Goal: Task Accomplishment & Management: Manage account settings

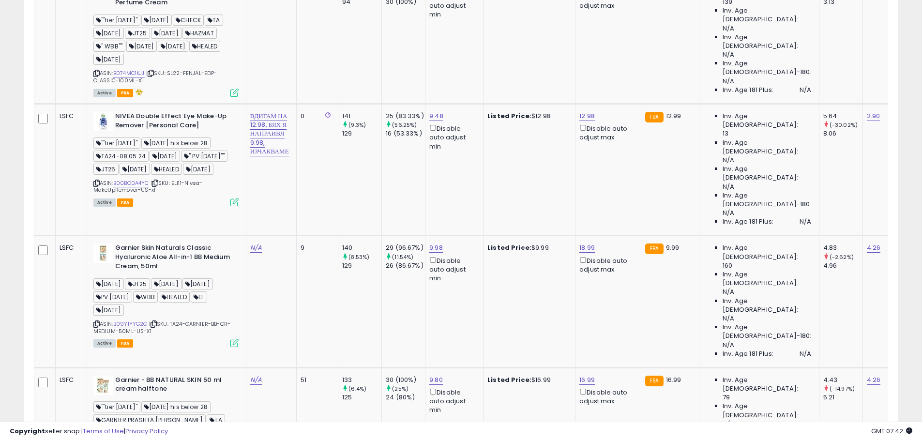
scroll to position [2967, 0]
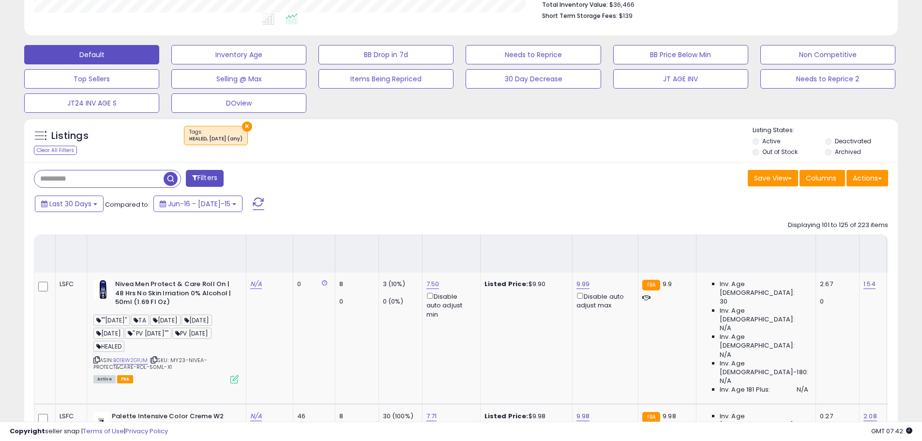
scroll to position [2905, 0]
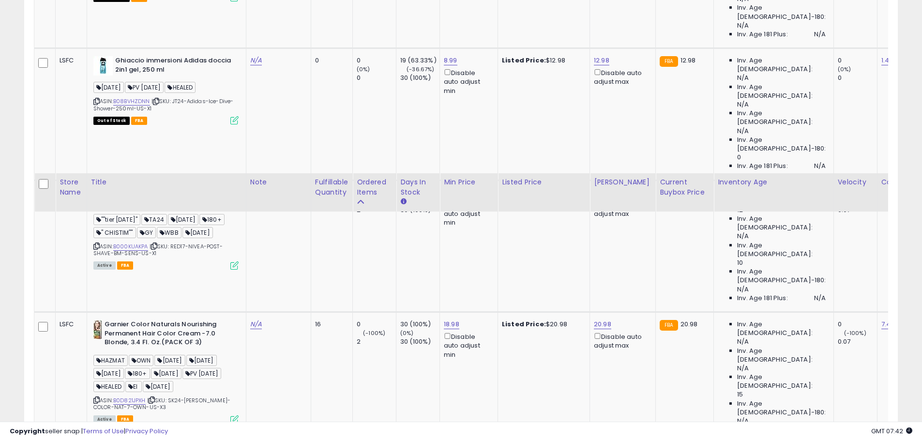
scroll to position [2767, 0]
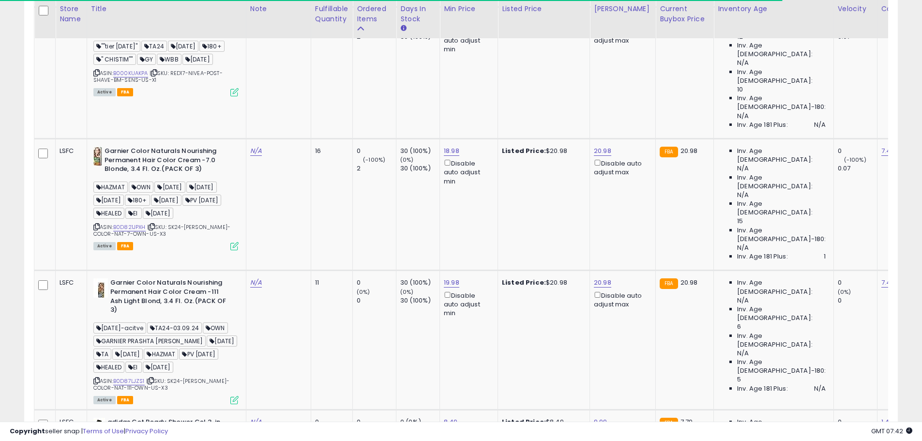
drag, startPoint x: 849, startPoint y: 394, endPoint x: 921, endPoint y: 329, distance: 96.6
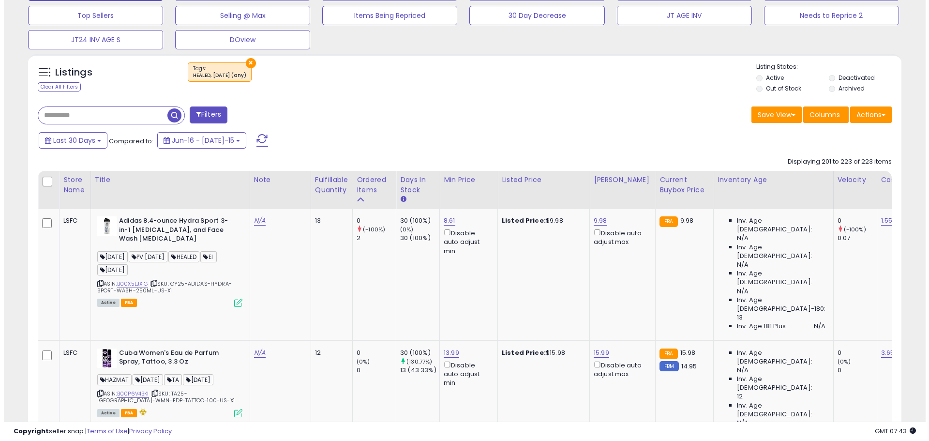
scroll to position [468, 0]
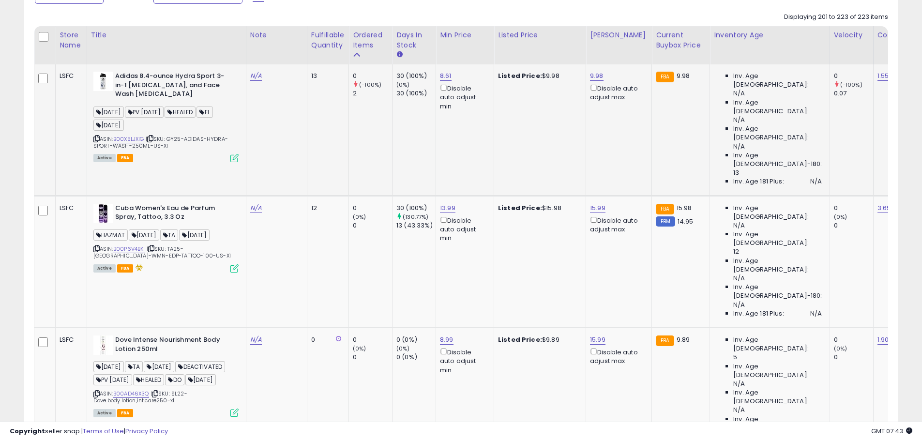
click at [231, 161] on icon at bounding box center [234, 158] width 8 height 8
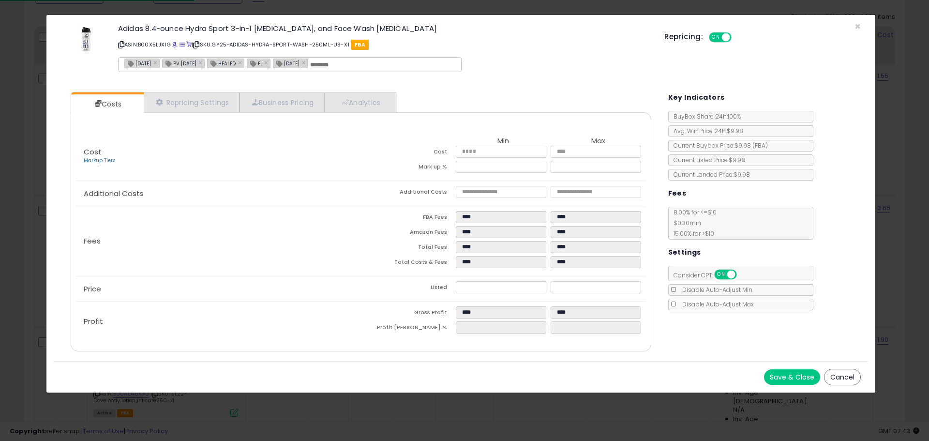
click at [123, 45] on icon at bounding box center [121, 44] width 6 height 5
click at [859, 25] on span "×" at bounding box center [858, 26] width 6 height 14
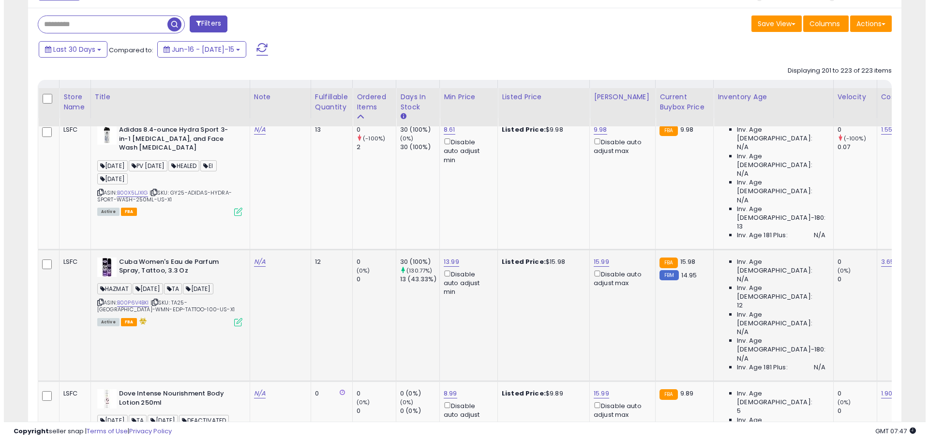
scroll to position [517, 0]
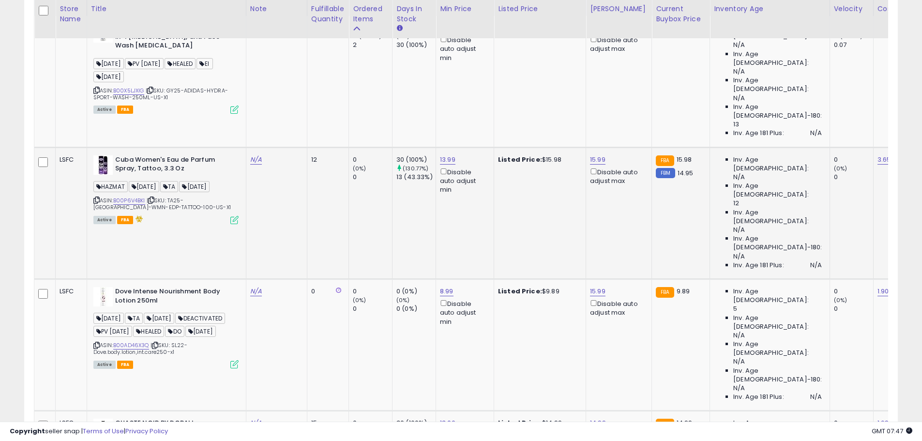
click at [236, 216] on icon at bounding box center [234, 220] width 8 height 8
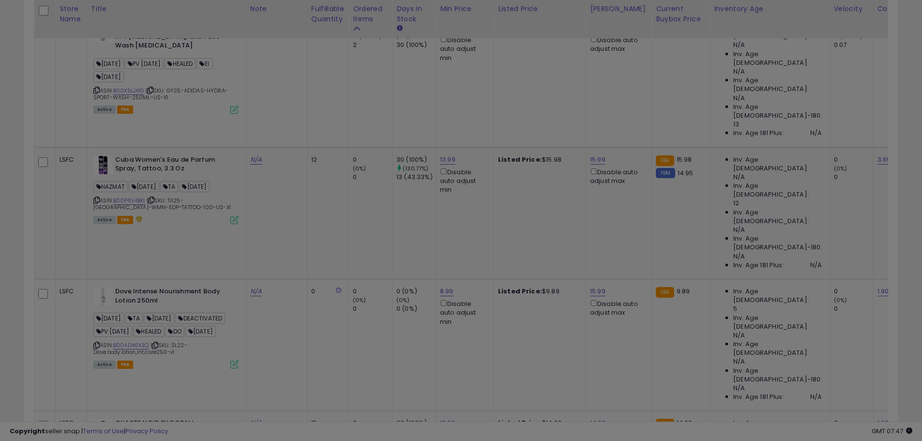
scroll to position [198, 511]
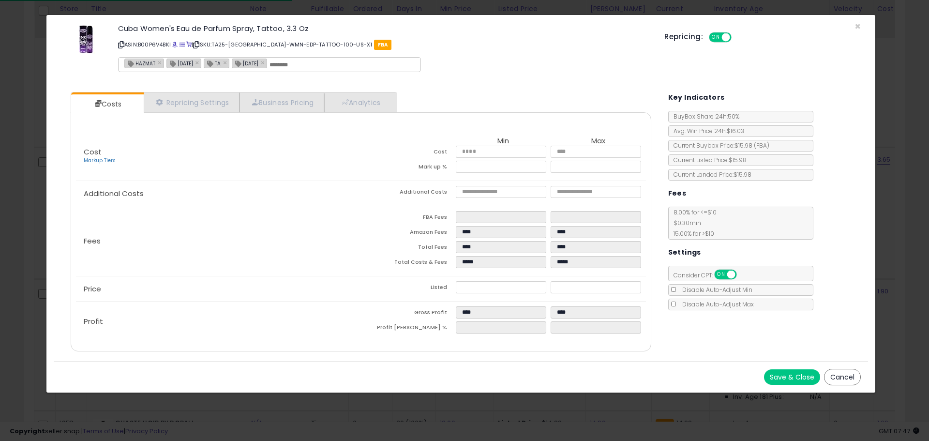
click at [125, 47] on p "ASIN: B00P6V4BKI | SKU: TA25-[GEOGRAPHIC_DATA]-WMN-EDP-TATTOO-100-US-X1 FBA" at bounding box center [384, 44] width 532 height 15
click at [122, 44] on icon at bounding box center [121, 44] width 6 height 5
click at [856, 27] on span "×" at bounding box center [858, 26] width 6 height 14
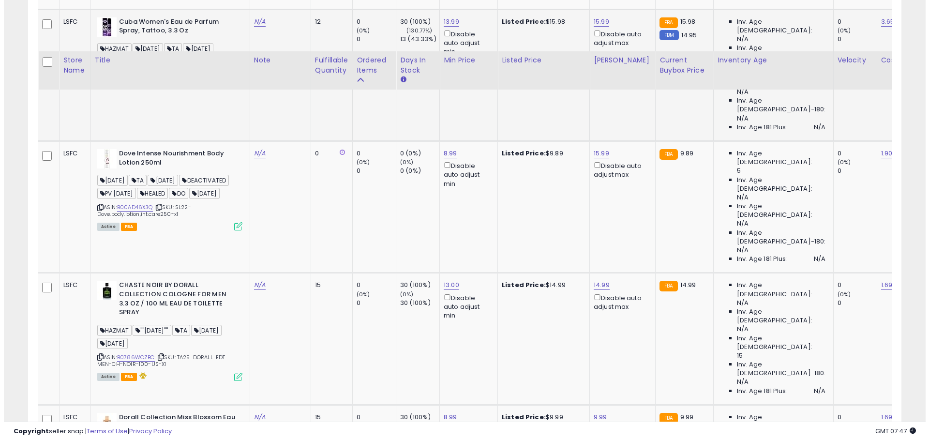
scroll to position [710, 0]
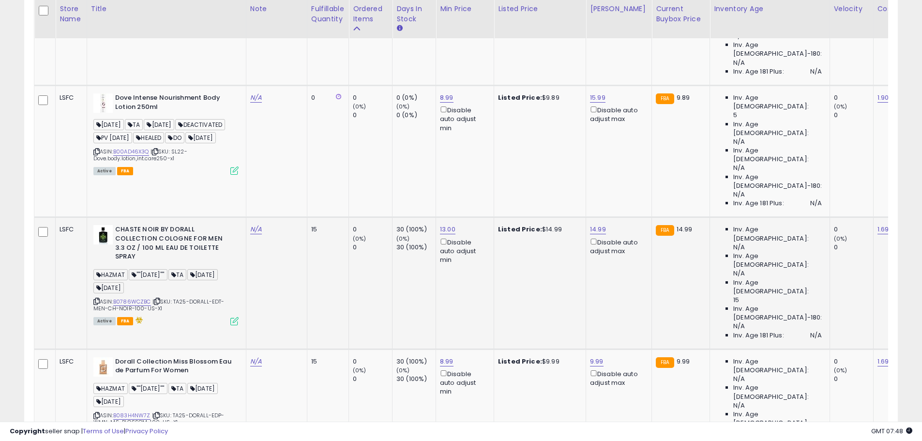
click at [235, 317] on icon at bounding box center [234, 321] width 8 height 8
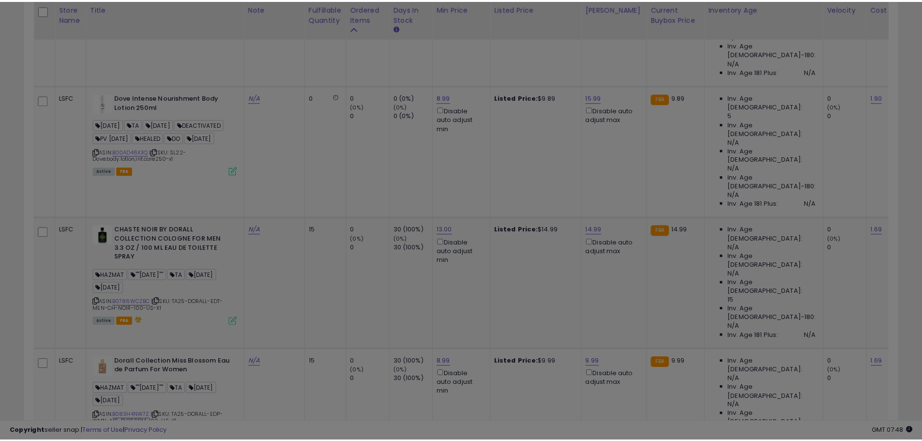
scroll to position [198, 511]
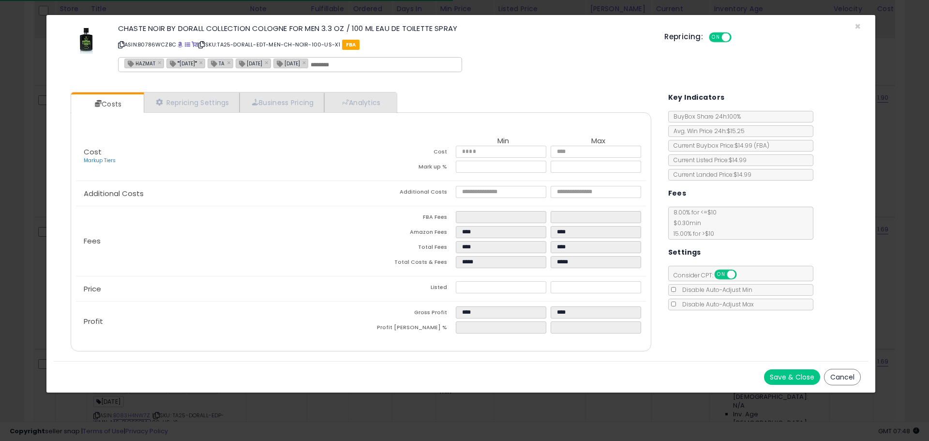
click at [121, 45] on icon at bounding box center [121, 44] width 6 height 5
click at [858, 29] on div "Repricing: ON OFF" at bounding box center [763, 36] width 197 height 14
click at [857, 28] on span "×" at bounding box center [858, 26] width 6 height 14
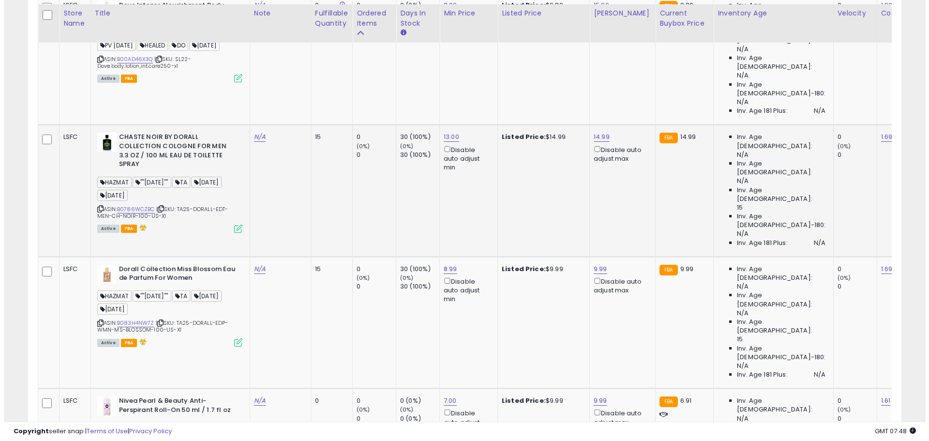
scroll to position [807, 0]
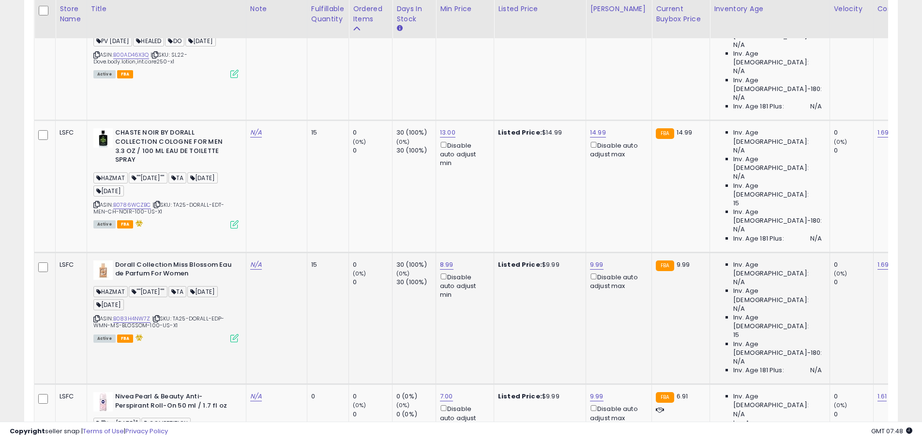
click at [236, 334] on icon at bounding box center [234, 338] width 8 height 8
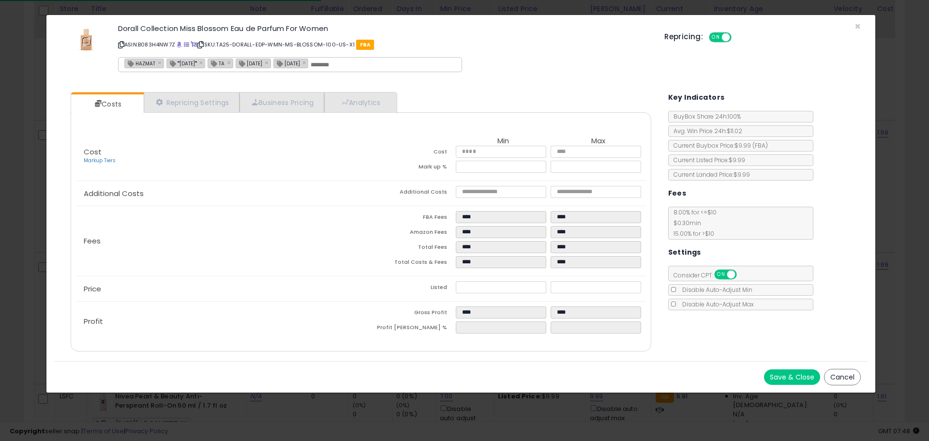
click at [120, 46] on icon at bounding box center [121, 44] width 6 height 5
click at [853, 27] on div "Dorall Collection Miss Blossom Eau de Parfum For Women ASIN: B083H4NW7Z | SKU: …" at bounding box center [461, 49] width 815 height 55
click at [859, 27] on span "×" at bounding box center [858, 26] width 6 height 14
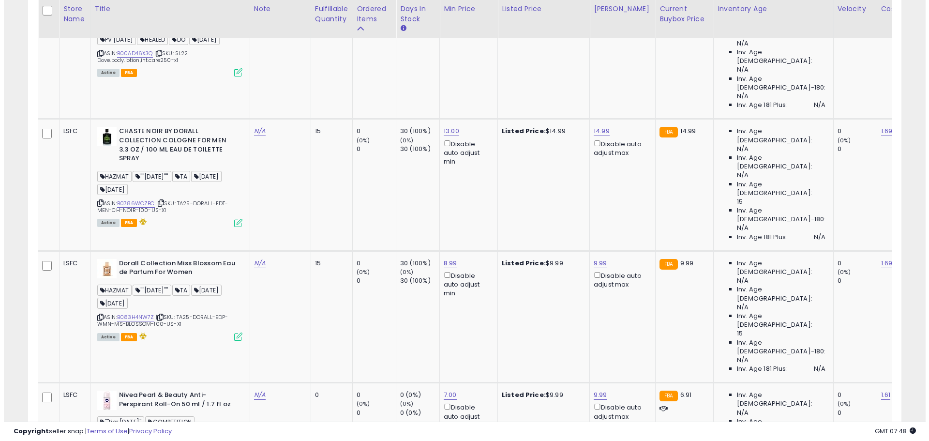
scroll to position [759, 0]
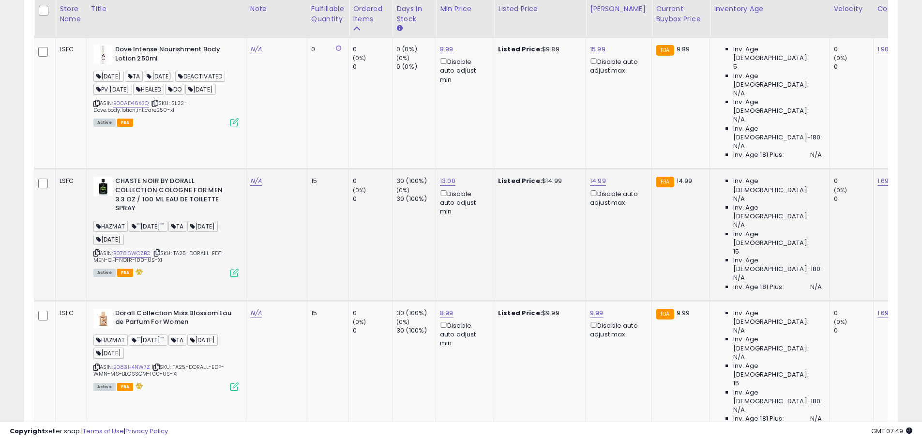
click at [236, 269] on icon at bounding box center [234, 273] width 8 height 8
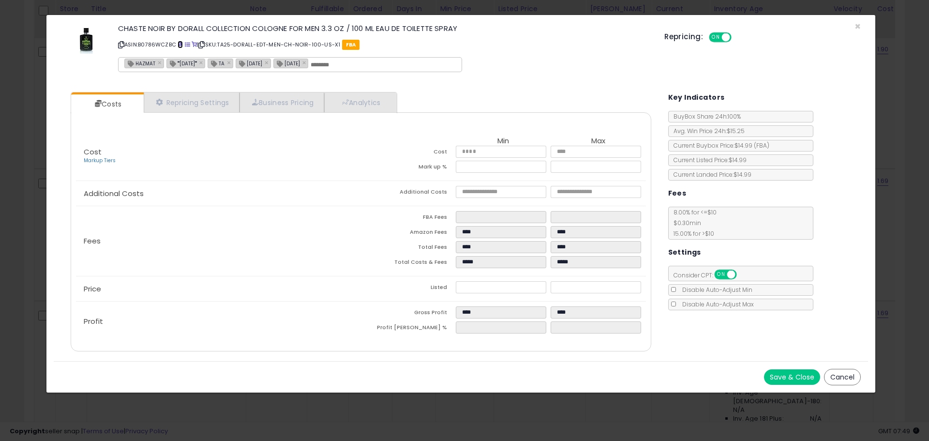
click at [180, 45] on span at bounding box center [180, 44] width 5 height 5
click at [856, 26] on span "×" at bounding box center [858, 26] width 6 height 14
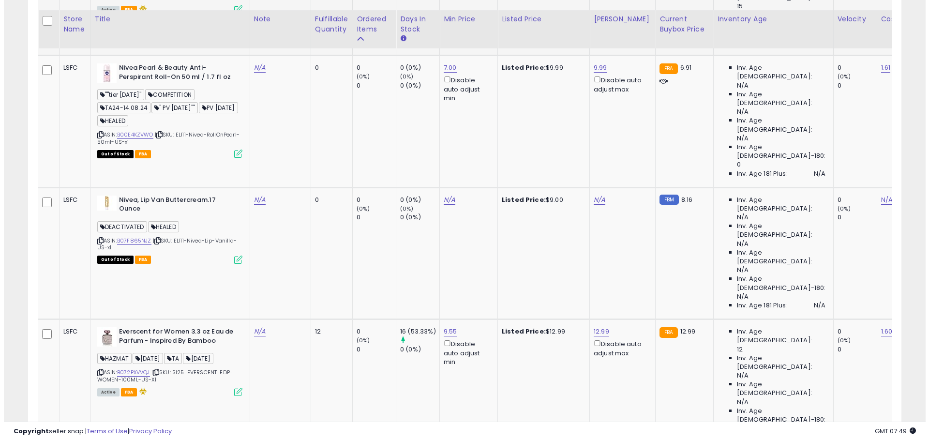
scroll to position [1146, 0]
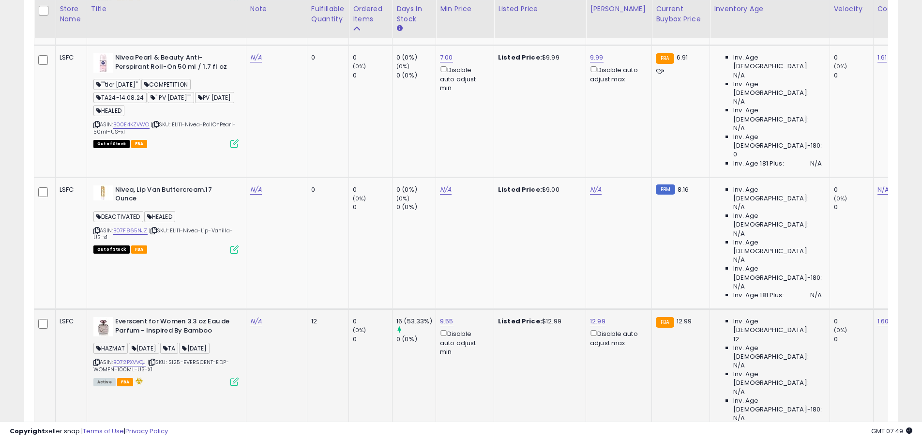
click at [233, 378] on icon at bounding box center [234, 382] width 8 height 8
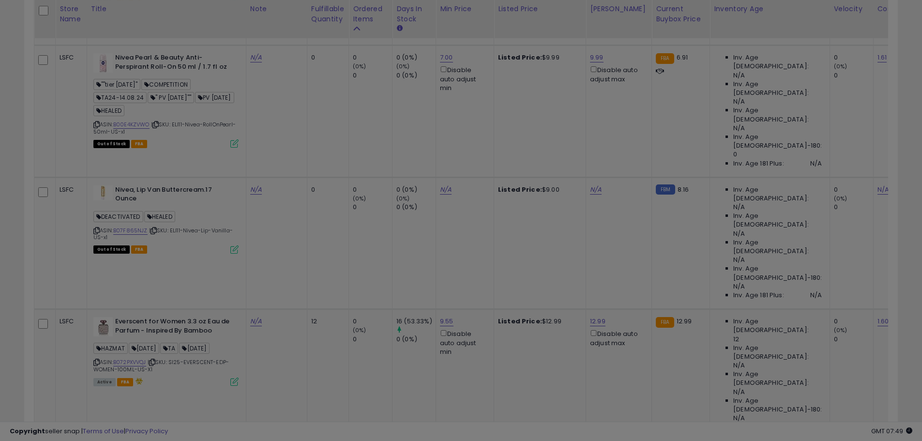
scroll to position [198, 511]
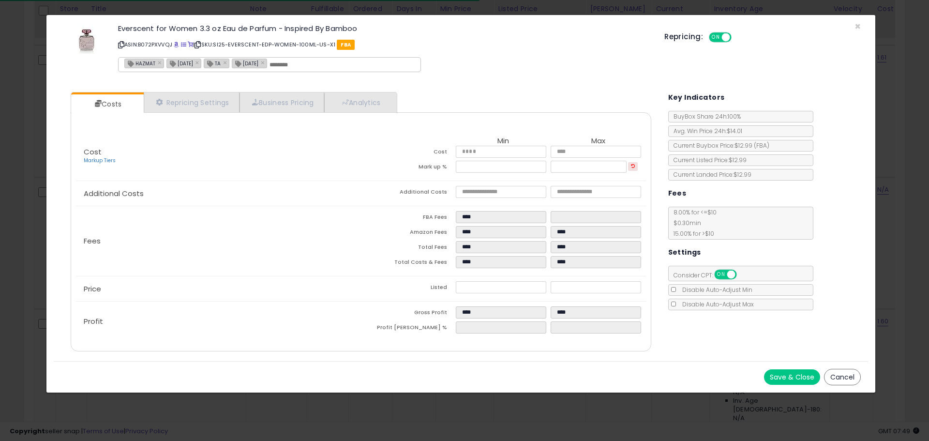
click at [121, 46] on icon at bounding box center [121, 44] width 6 height 5
click at [857, 29] on span "×" at bounding box center [858, 26] width 6 height 14
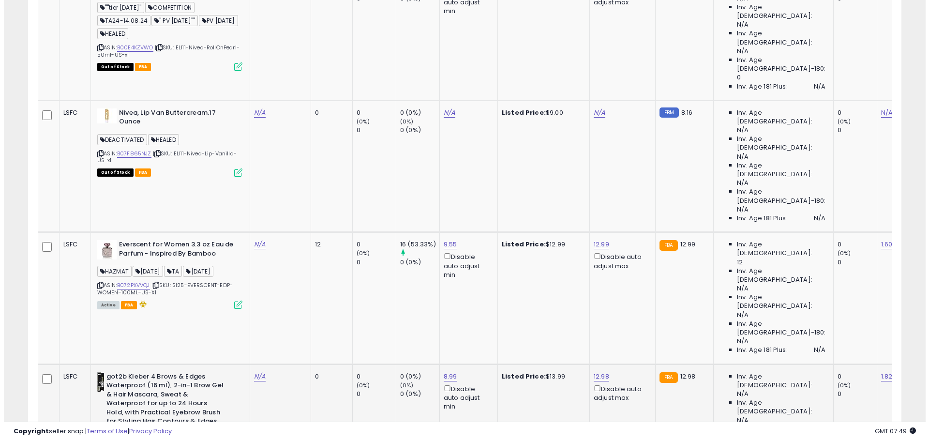
scroll to position [1291, 0]
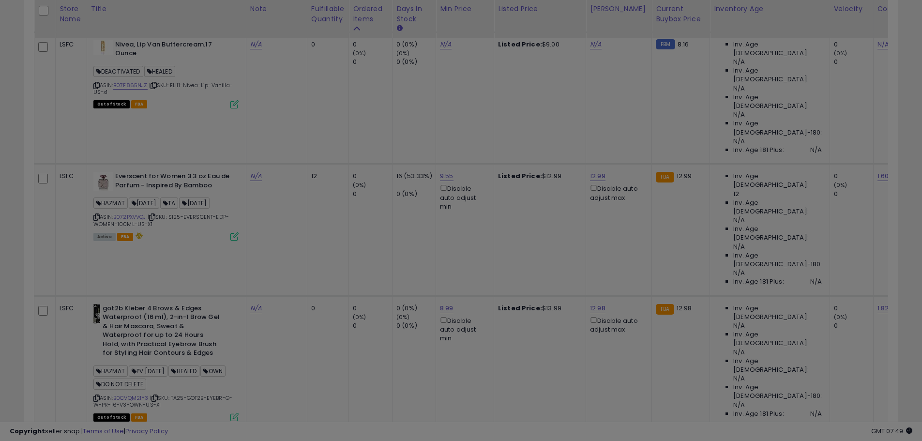
scroll to position [198, 511]
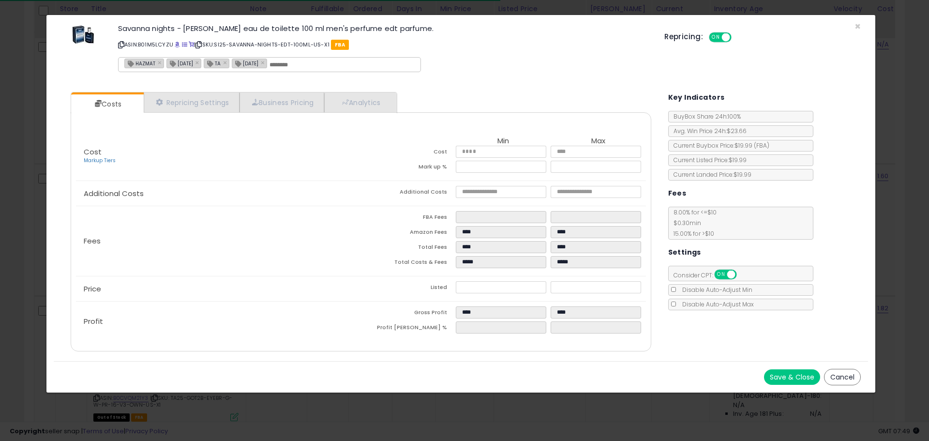
drag, startPoint x: 121, startPoint y: 43, endPoint x: 141, endPoint y: 46, distance: 20.0
click at [121, 43] on icon at bounding box center [121, 44] width 6 height 5
click at [856, 29] on span "×" at bounding box center [858, 26] width 6 height 14
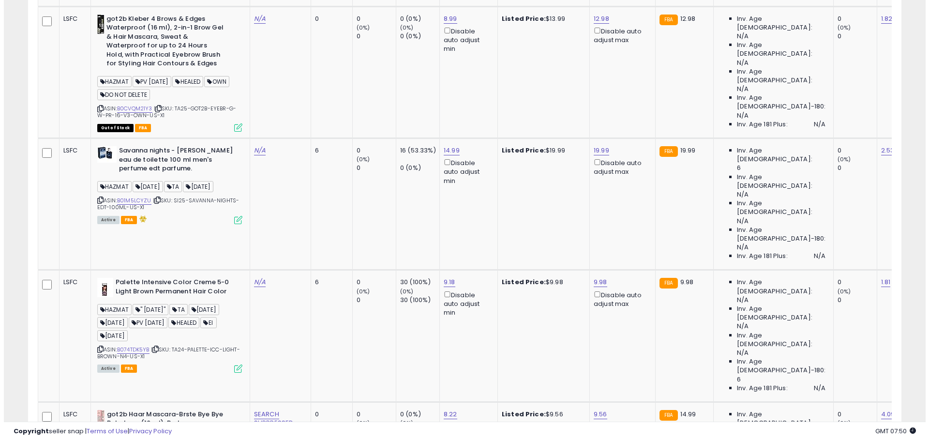
scroll to position [1581, 0]
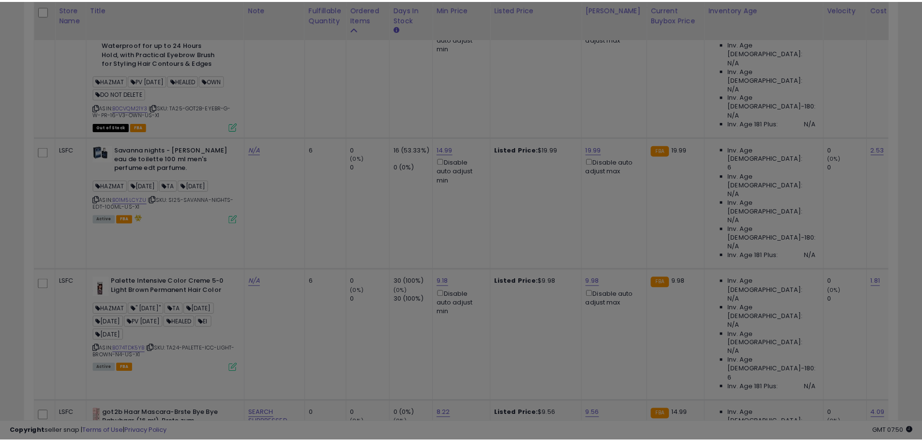
scroll to position [198, 511]
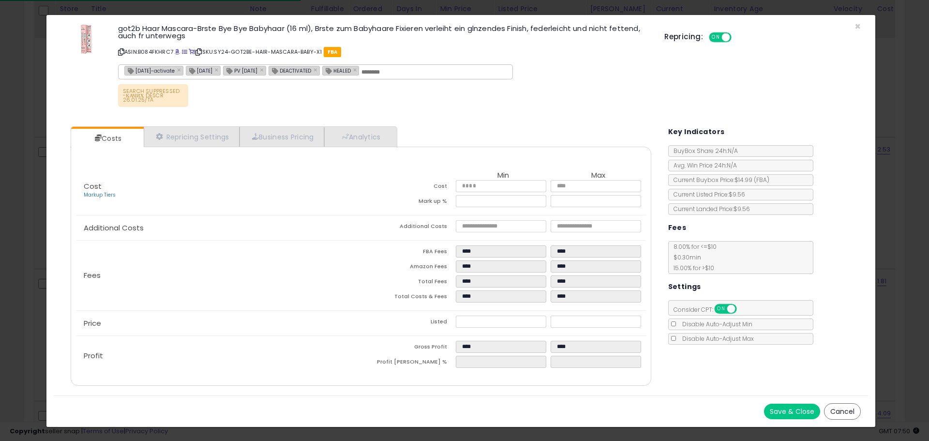
click at [122, 52] on icon at bounding box center [121, 51] width 6 height 5
click at [857, 30] on div "Repricing: ON OFF" at bounding box center [763, 36] width 197 height 14
click at [857, 28] on span "×" at bounding box center [858, 26] width 6 height 14
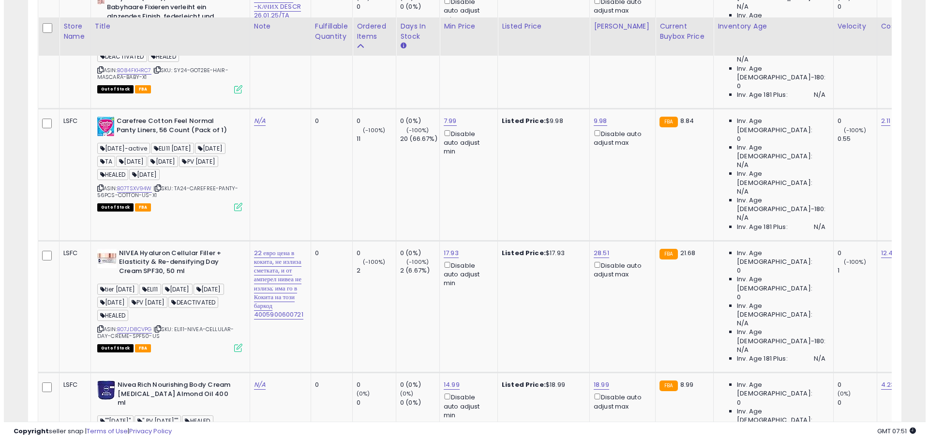
scroll to position [2023, 0]
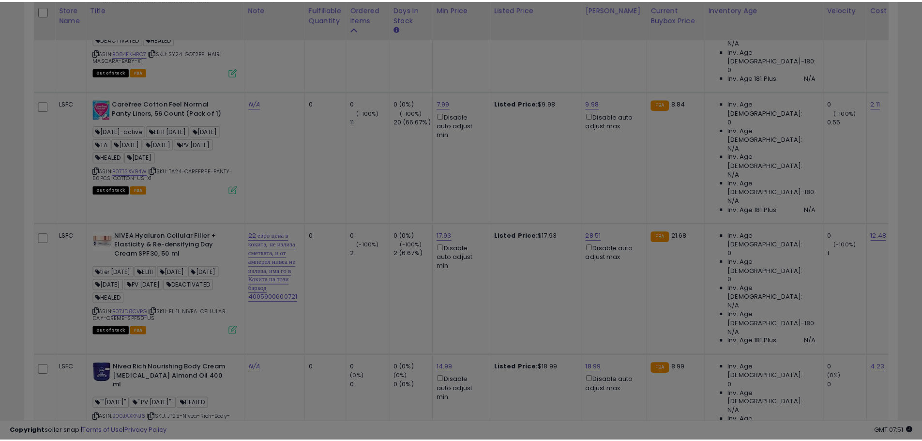
scroll to position [198, 511]
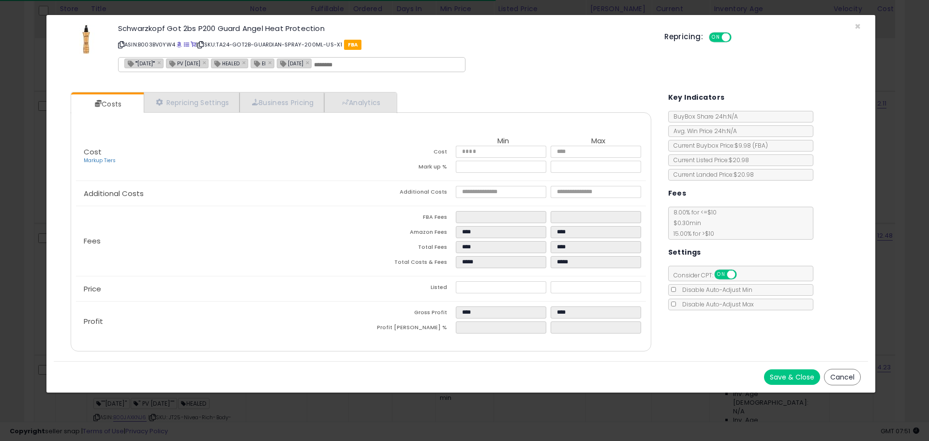
click at [120, 44] on icon at bounding box center [121, 44] width 6 height 5
click at [856, 26] on span "×" at bounding box center [858, 26] width 6 height 14
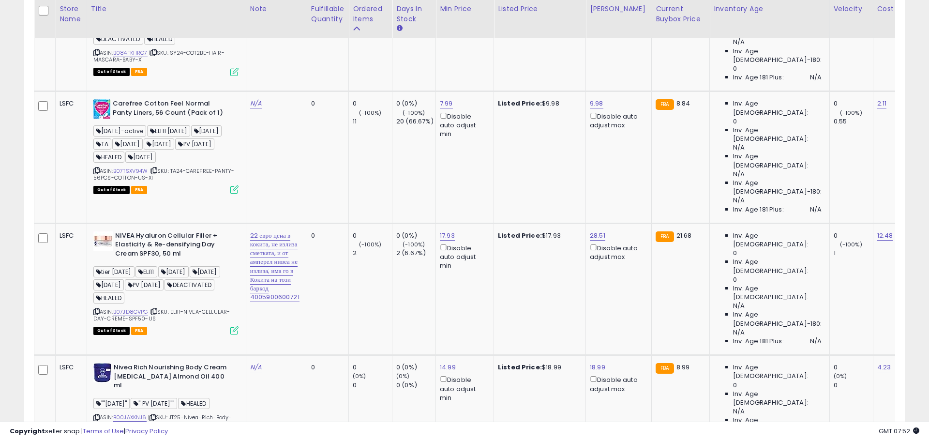
scroll to position [483880, 483571]
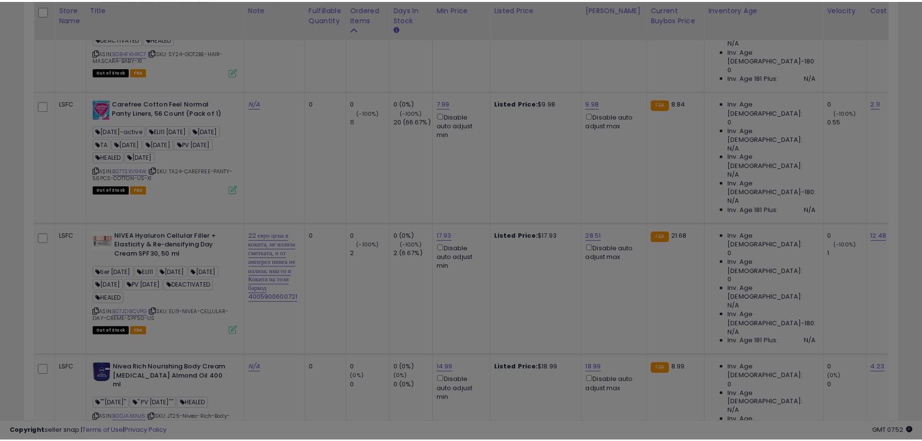
scroll to position [198, 511]
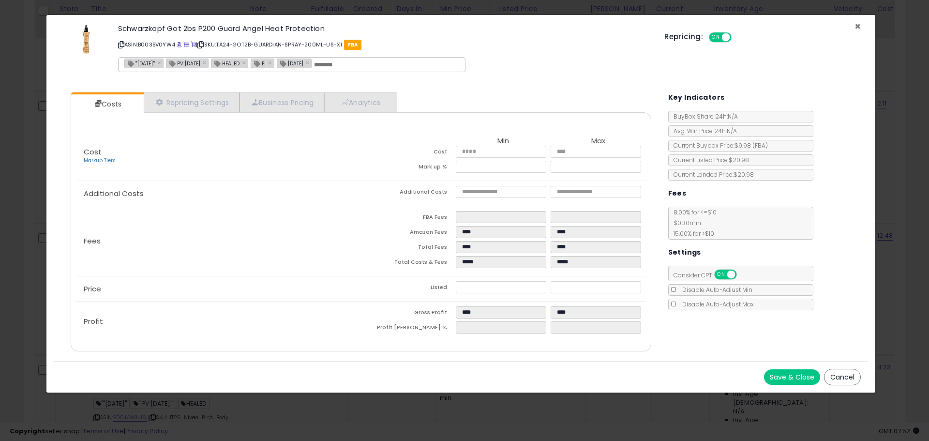
click at [856, 28] on span "×" at bounding box center [858, 26] width 6 height 14
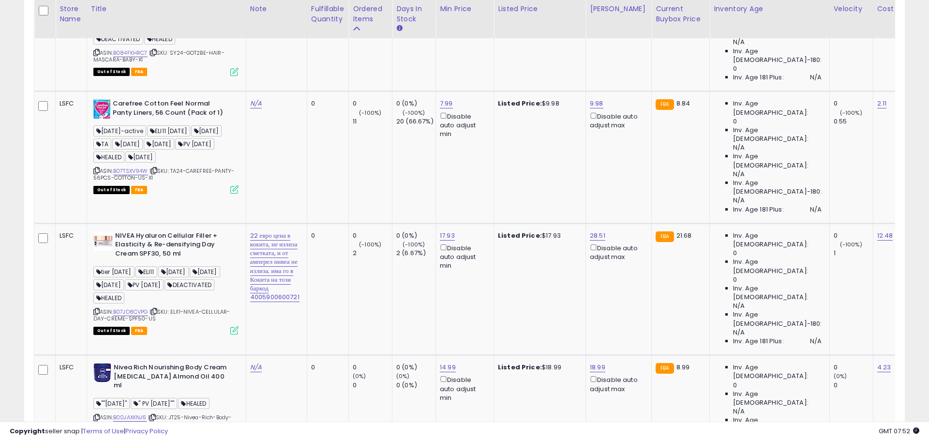
scroll to position [483880, 483571]
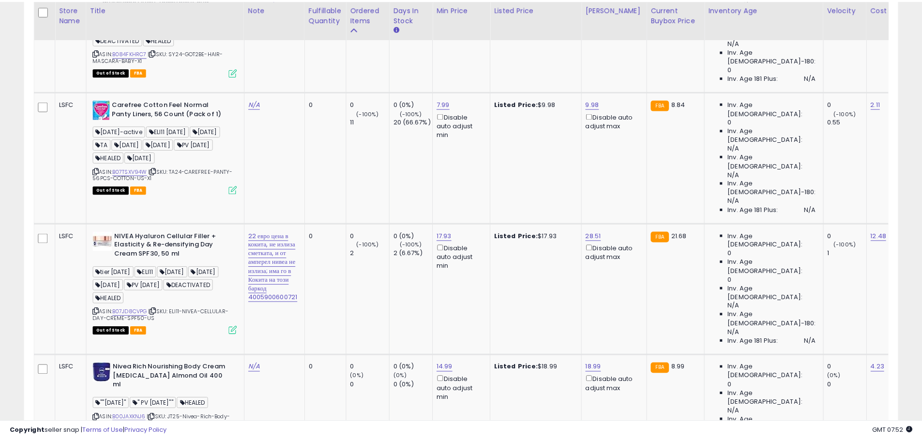
scroll to position [198, 511]
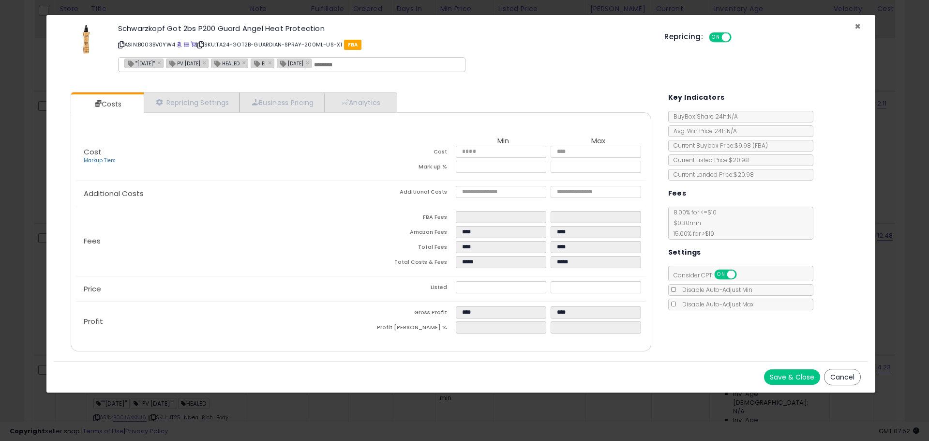
click at [858, 22] on span "×" at bounding box center [858, 26] width 6 height 14
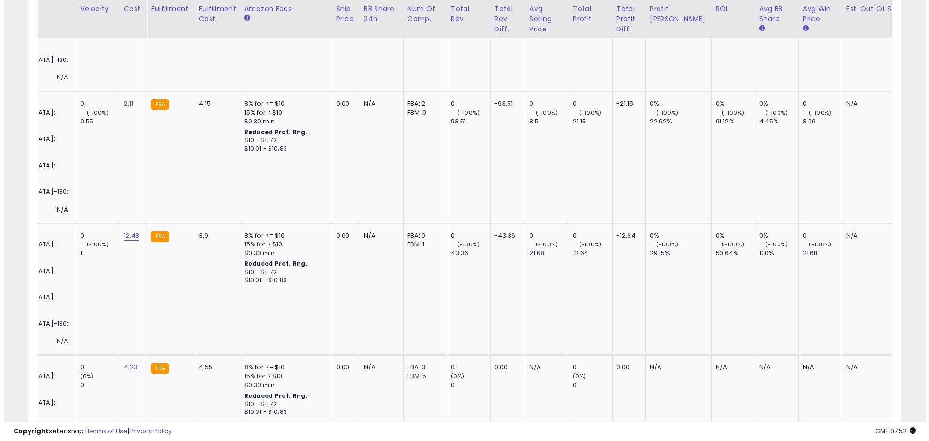
scroll to position [0, 0]
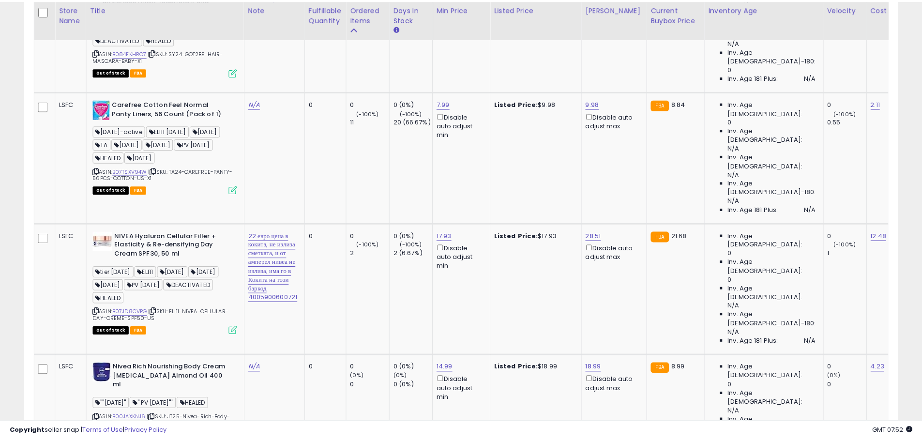
scroll to position [198, 511]
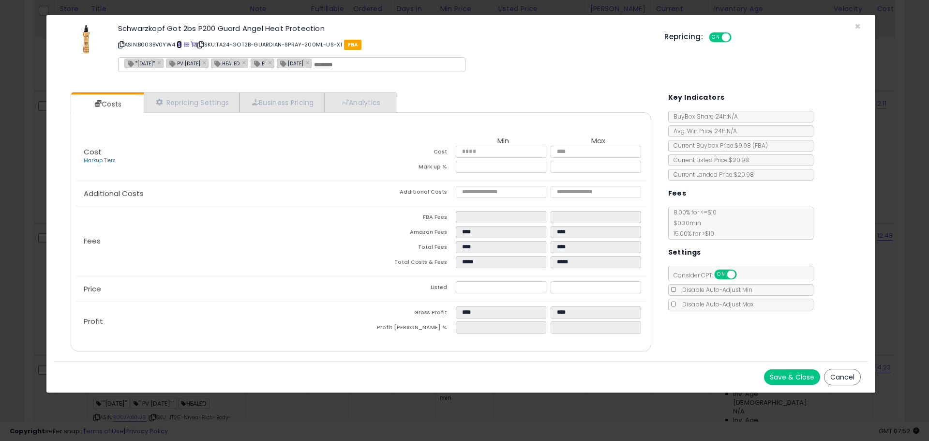
click at [181, 46] on span at bounding box center [179, 44] width 5 height 5
click at [856, 27] on span "×" at bounding box center [858, 26] width 6 height 14
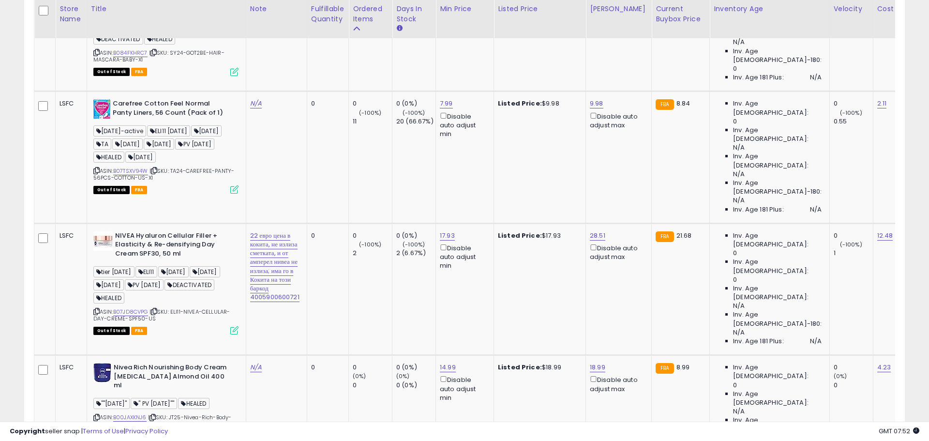
scroll to position [483880, 483571]
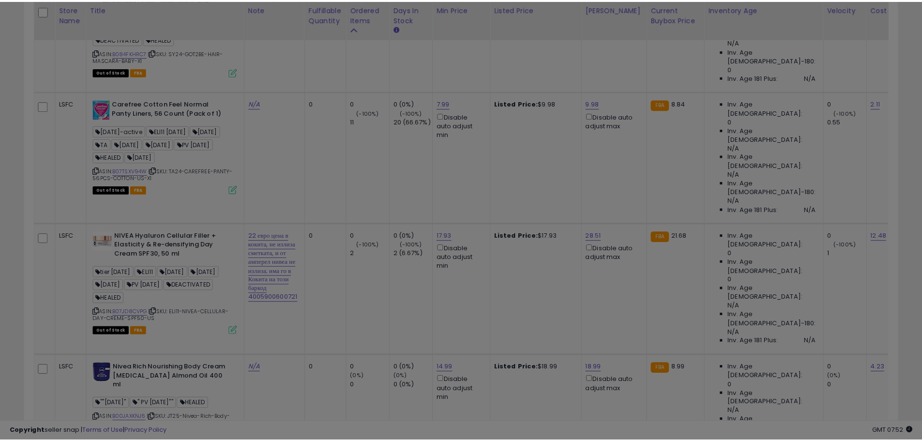
scroll to position [198, 511]
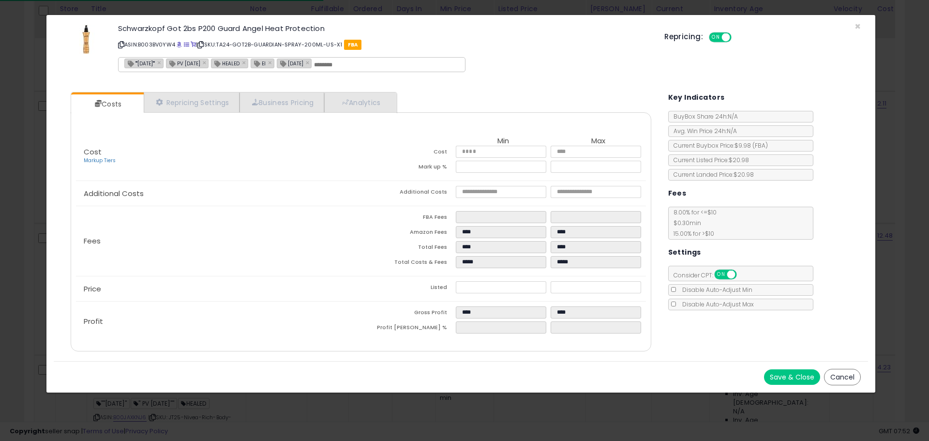
click at [121, 45] on icon at bounding box center [121, 44] width 6 height 5
click at [119, 46] on icon at bounding box center [121, 44] width 6 height 5
click at [859, 27] on span "×" at bounding box center [858, 26] width 6 height 14
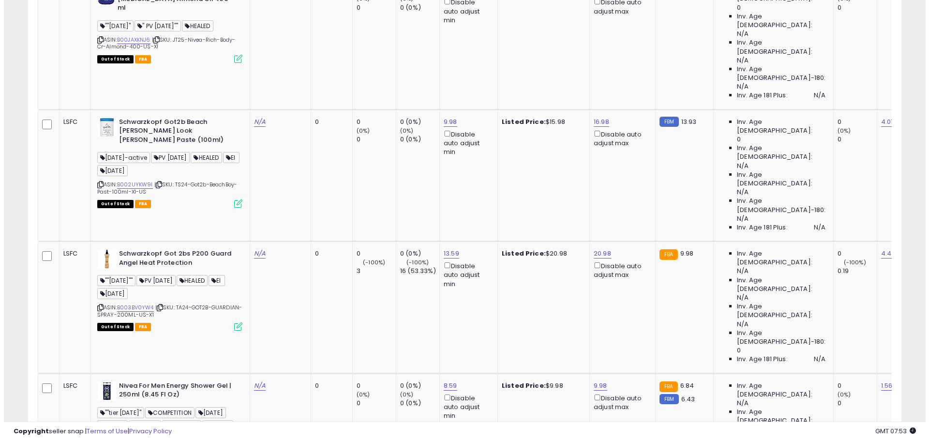
scroll to position [2459, 0]
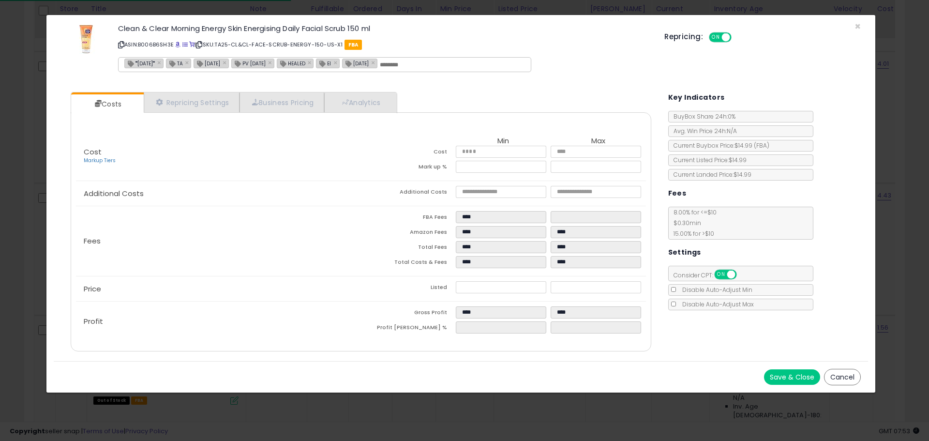
click at [120, 45] on icon at bounding box center [121, 44] width 6 height 5
click at [859, 25] on span "×" at bounding box center [858, 26] width 6 height 14
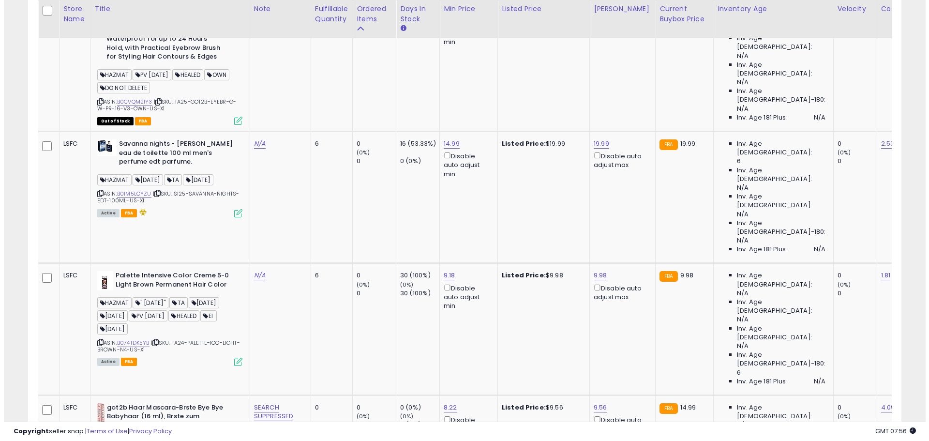
scroll to position [0, 0]
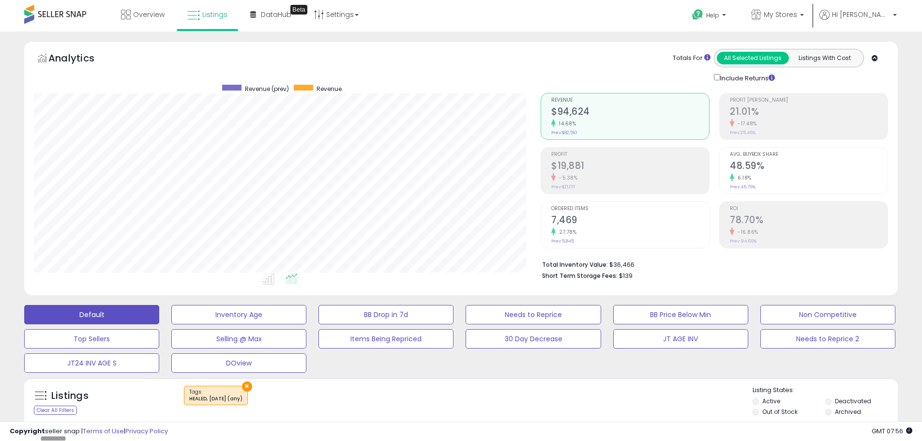
click at [250, 388] on button "×" at bounding box center [247, 386] width 10 height 10
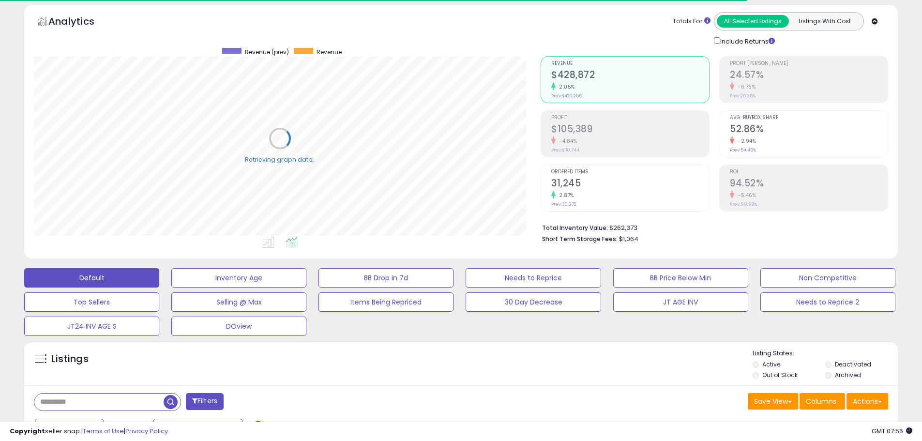
scroll to position [145, 0]
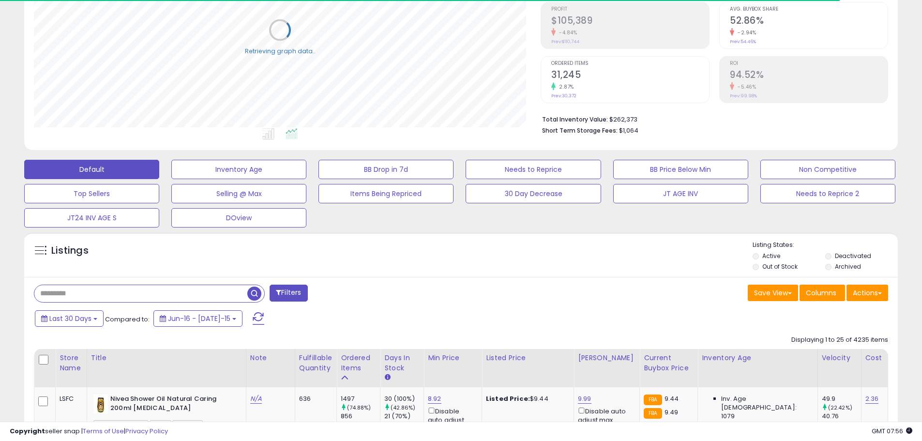
paste input "**********"
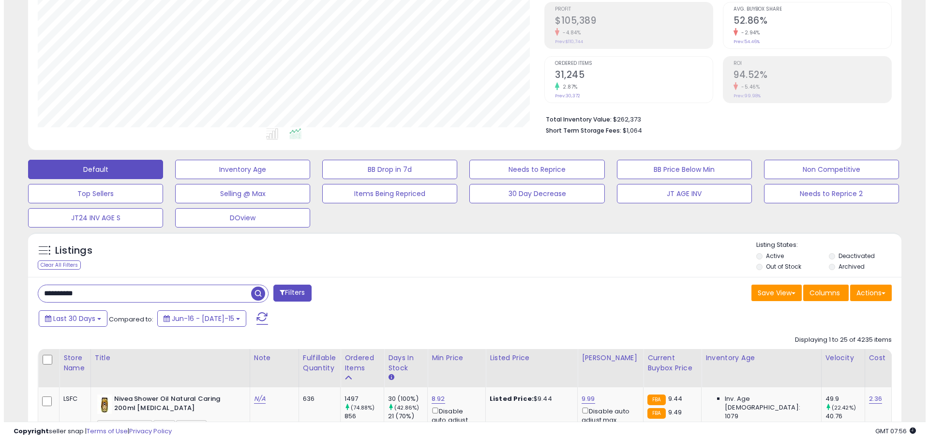
scroll to position [198, 507]
click at [254, 296] on span "button" at bounding box center [254, 294] width 14 height 14
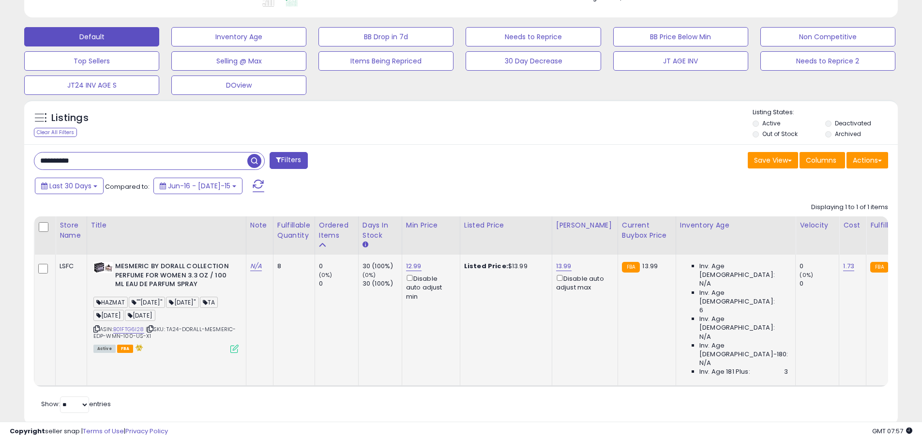
click at [235, 350] on icon at bounding box center [234, 349] width 8 height 8
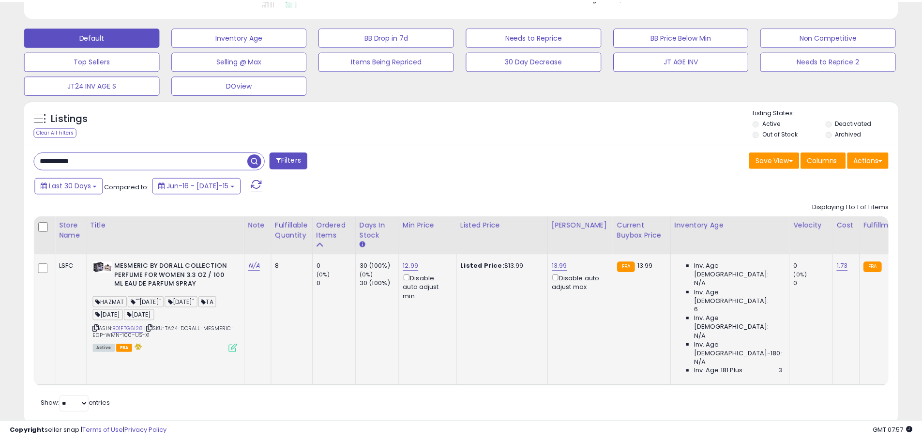
scroll to position [198, 511]
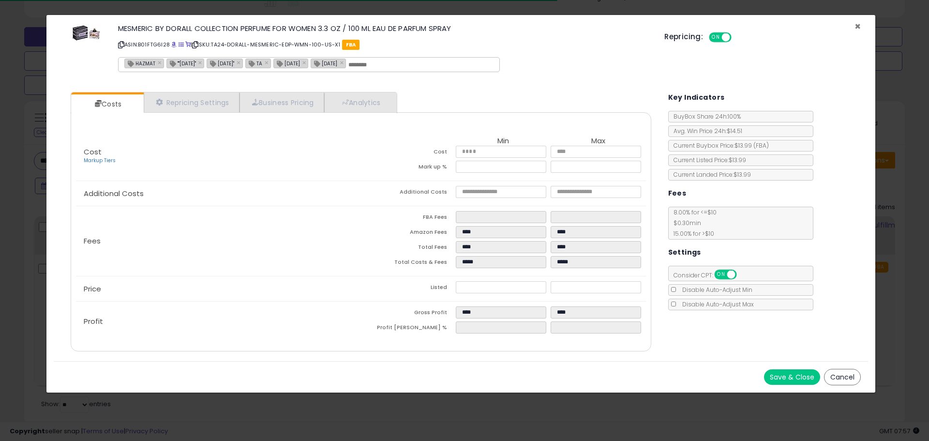
click at [859, 26] on span "×" at bounding box center [858, 26] width 6 height 14
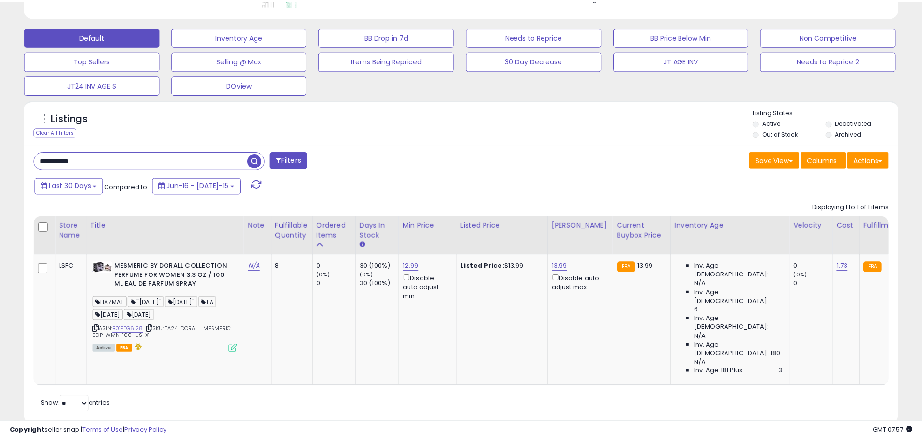
scroll to position [483880, 483571]
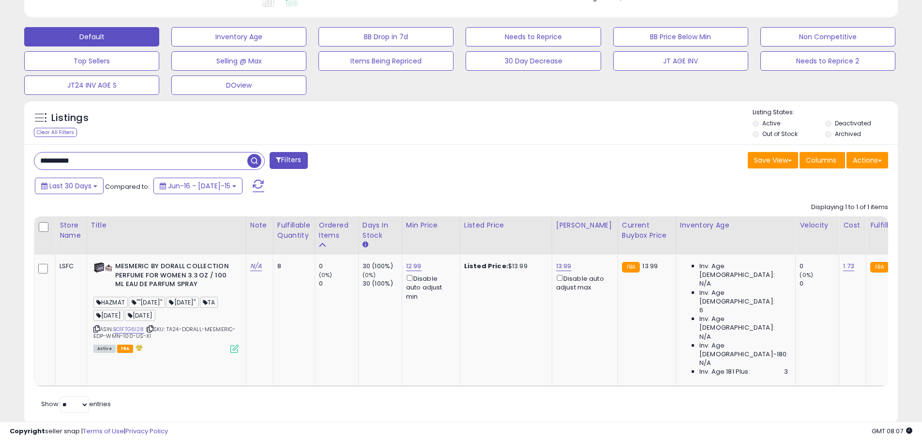
click at [55, 158] on input "**********" at bounding box center [140, 160] width 213 height 17
paste input "text"
click at [255, 156] on span "button" at bounding box center [254, 161] width 14 height 14
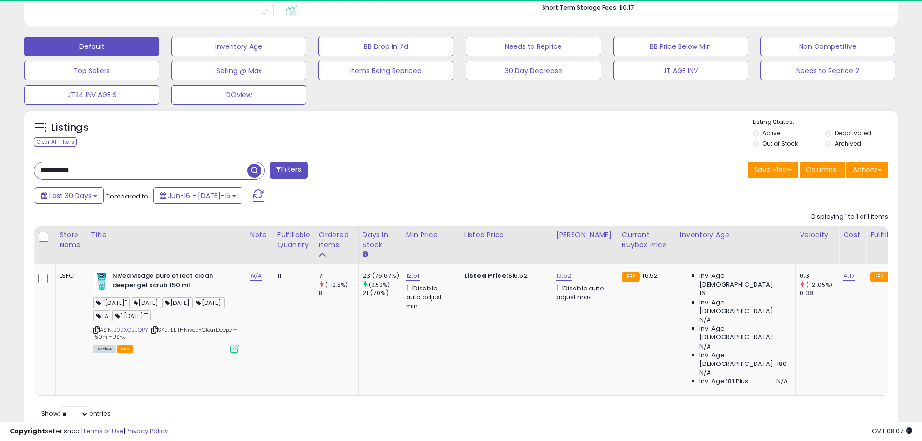
scroll to position [198, 507]
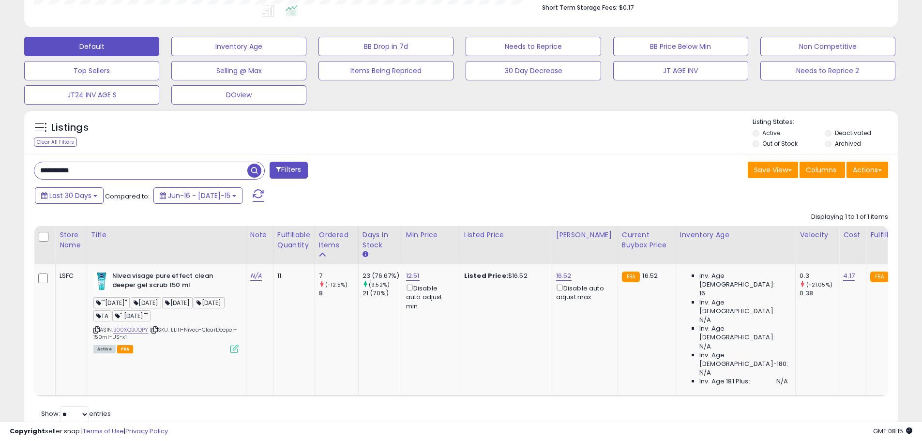
click at [76, 171] on input "**********" at bounding box center [140, 170] width 213 height 17
paste input "text"
type input "**********"
click at [256, 170] on span "button" at bounding box center [254, 171] width 14 height 14
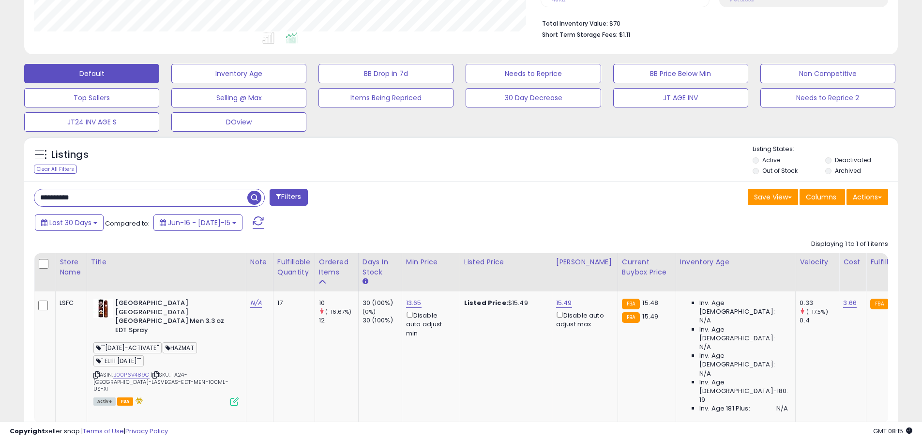
scroll to position [269, 0]
